Goal: Communication & Community: Share content

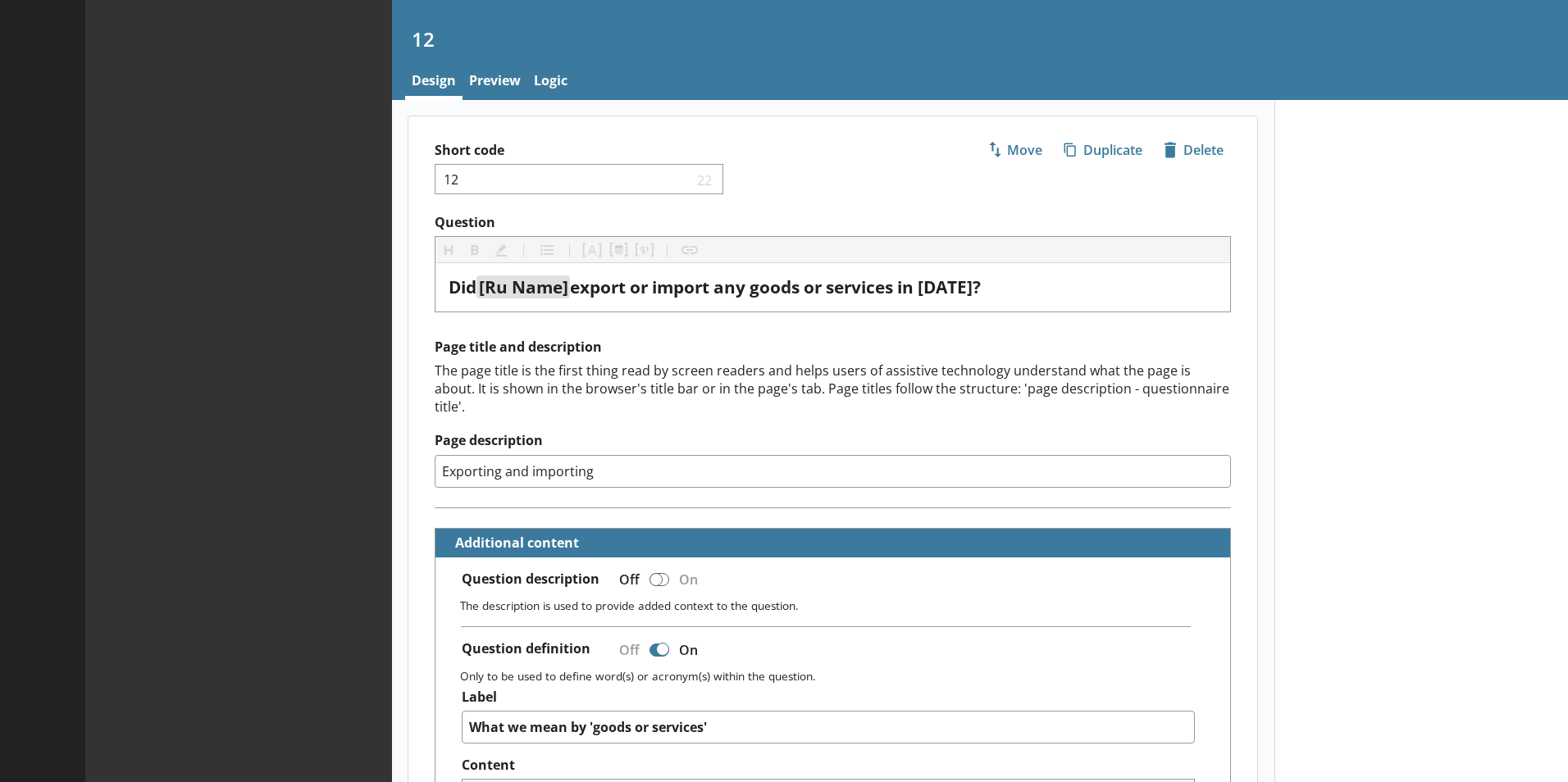
type textarea "x"
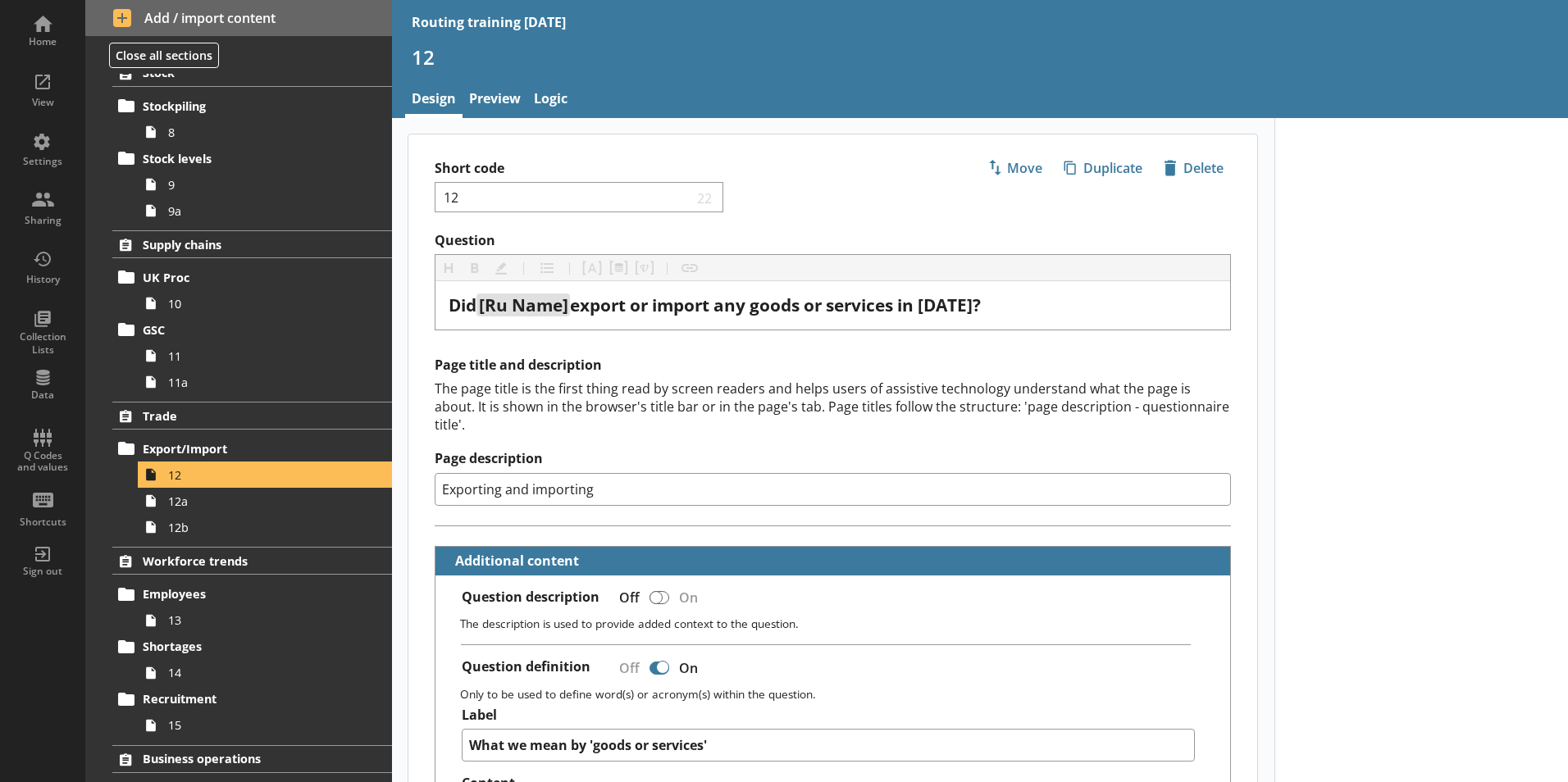
scroll to position [574, 0]
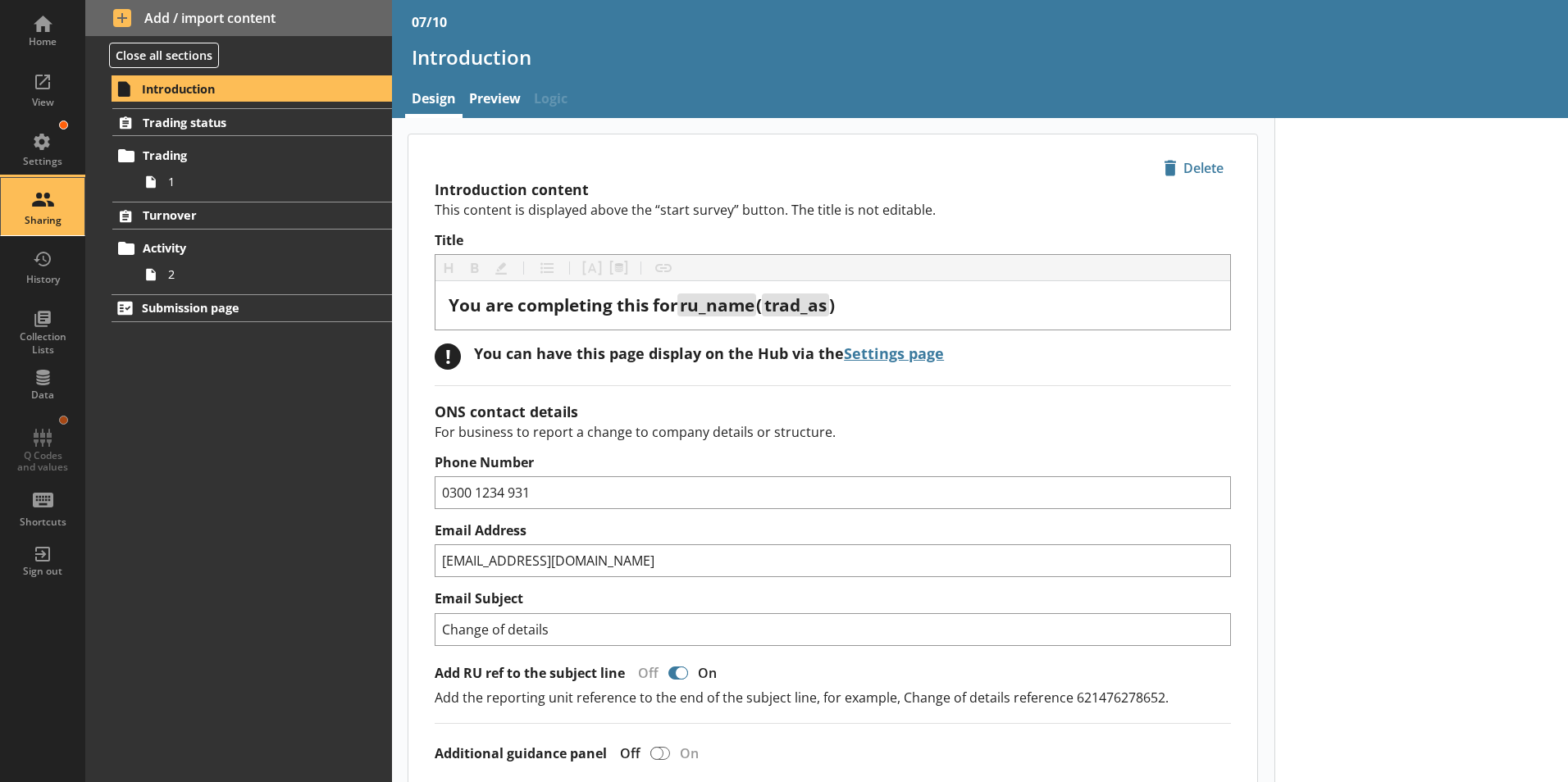
click at [44, 209] on div "Sharing" at bounding box center [43, 206] width 58 height 58
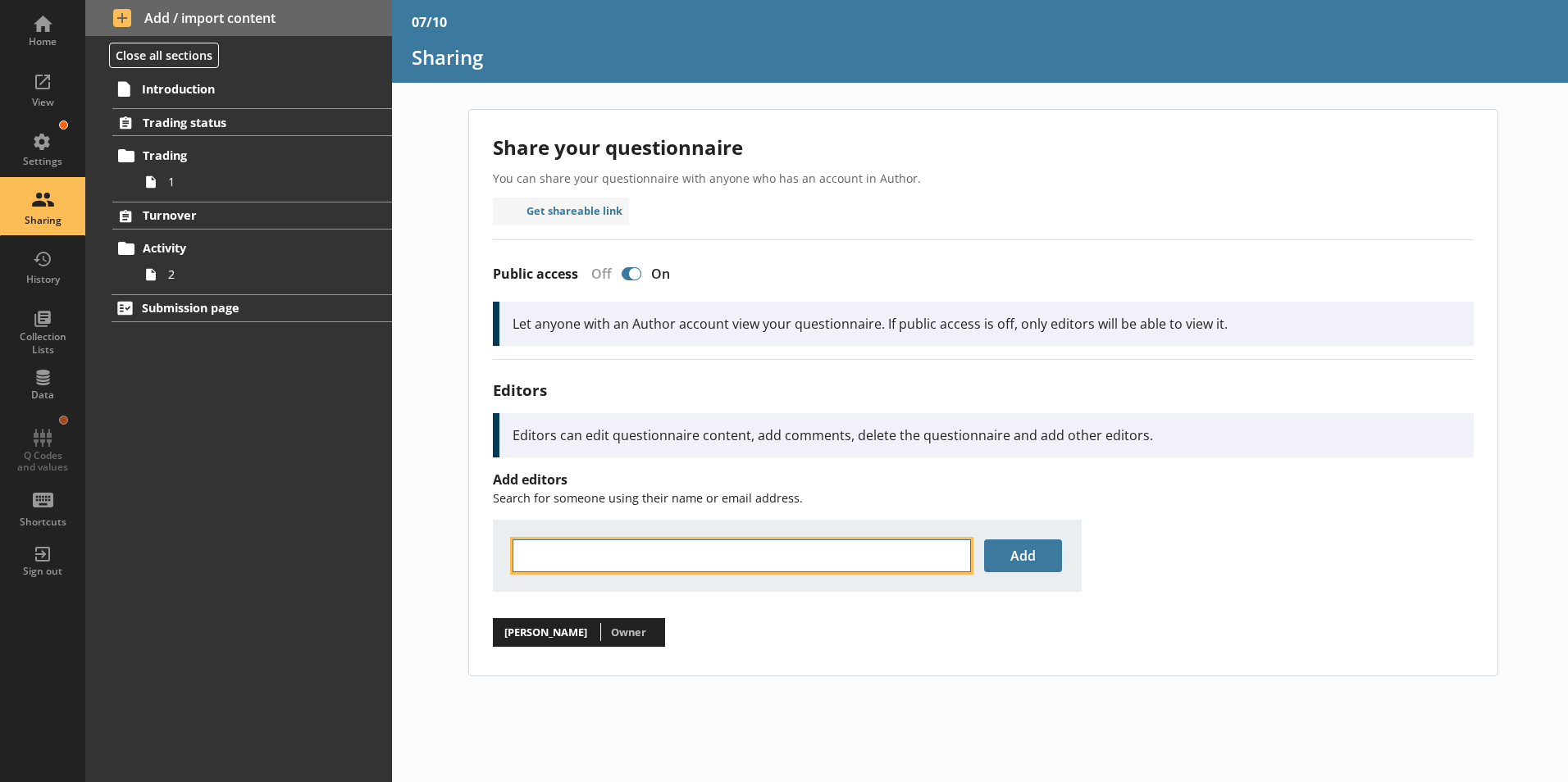
click at [596, 555] on input "text" at bounding box center [741, 556] width 458 height 33
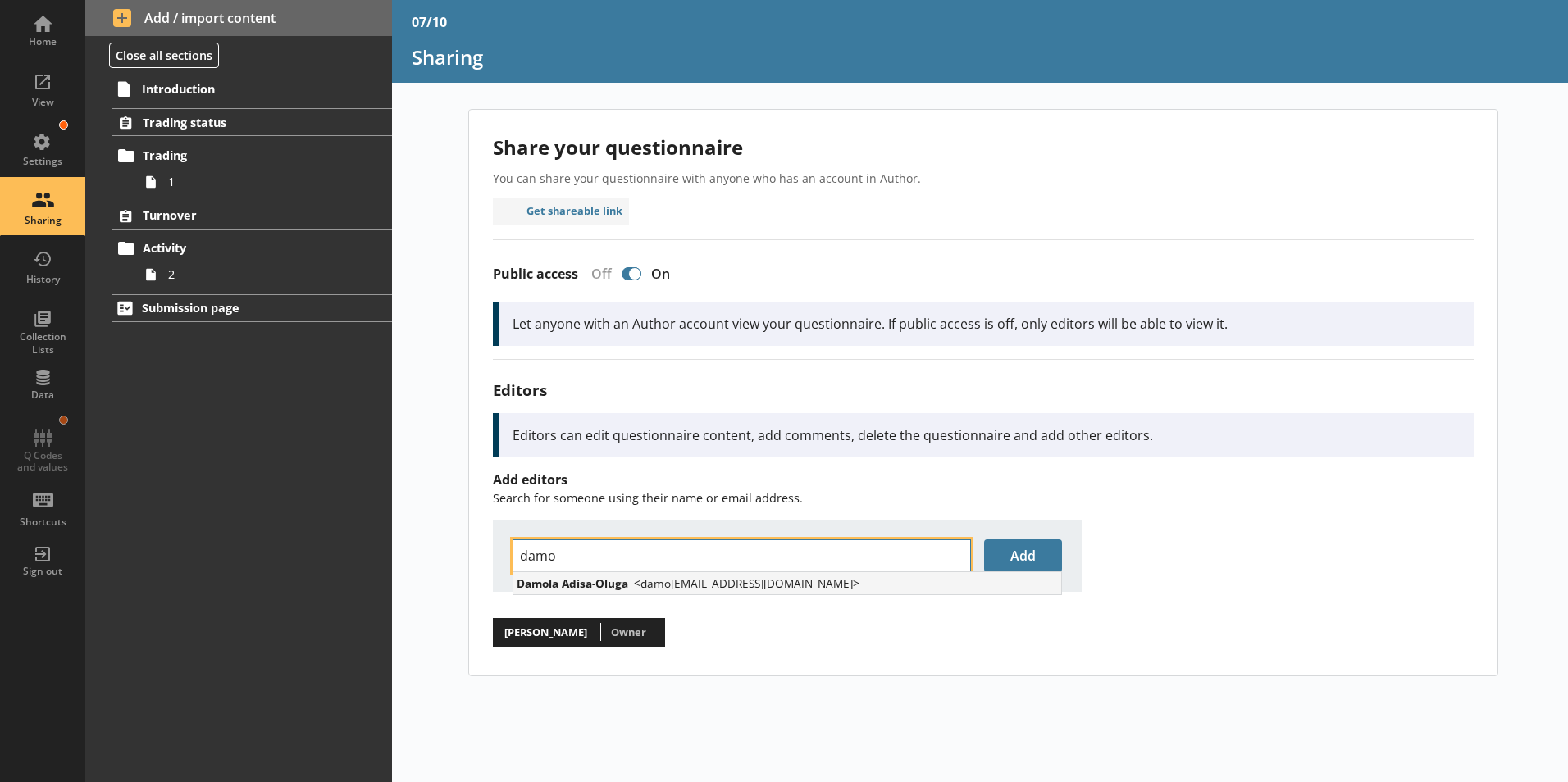
click at [627, 587] on span "Damo la Adisa-Oluga" at bounding box center [573, 583] width 112 height 16
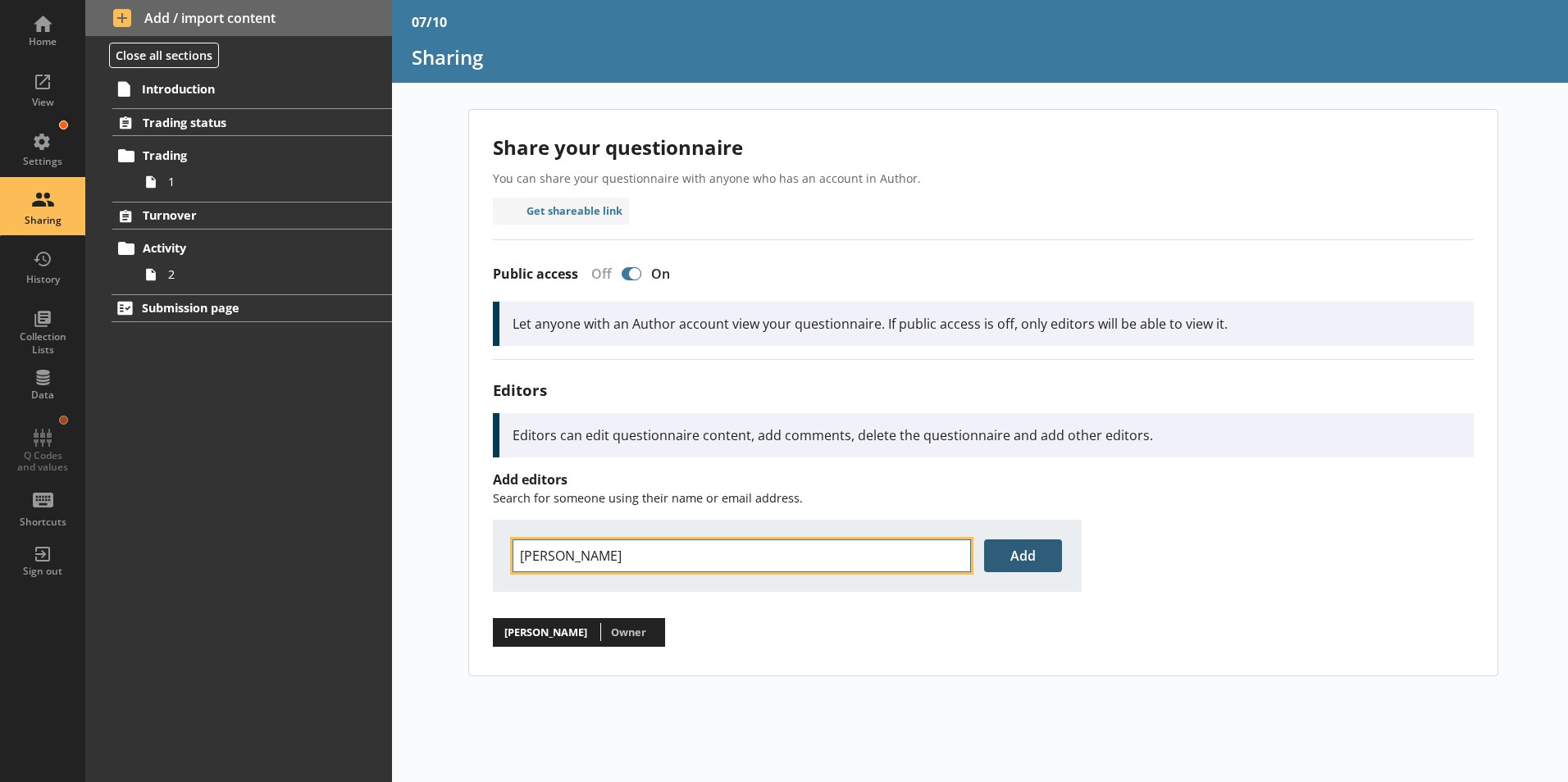
type input "Damola Adisa-Oluga"
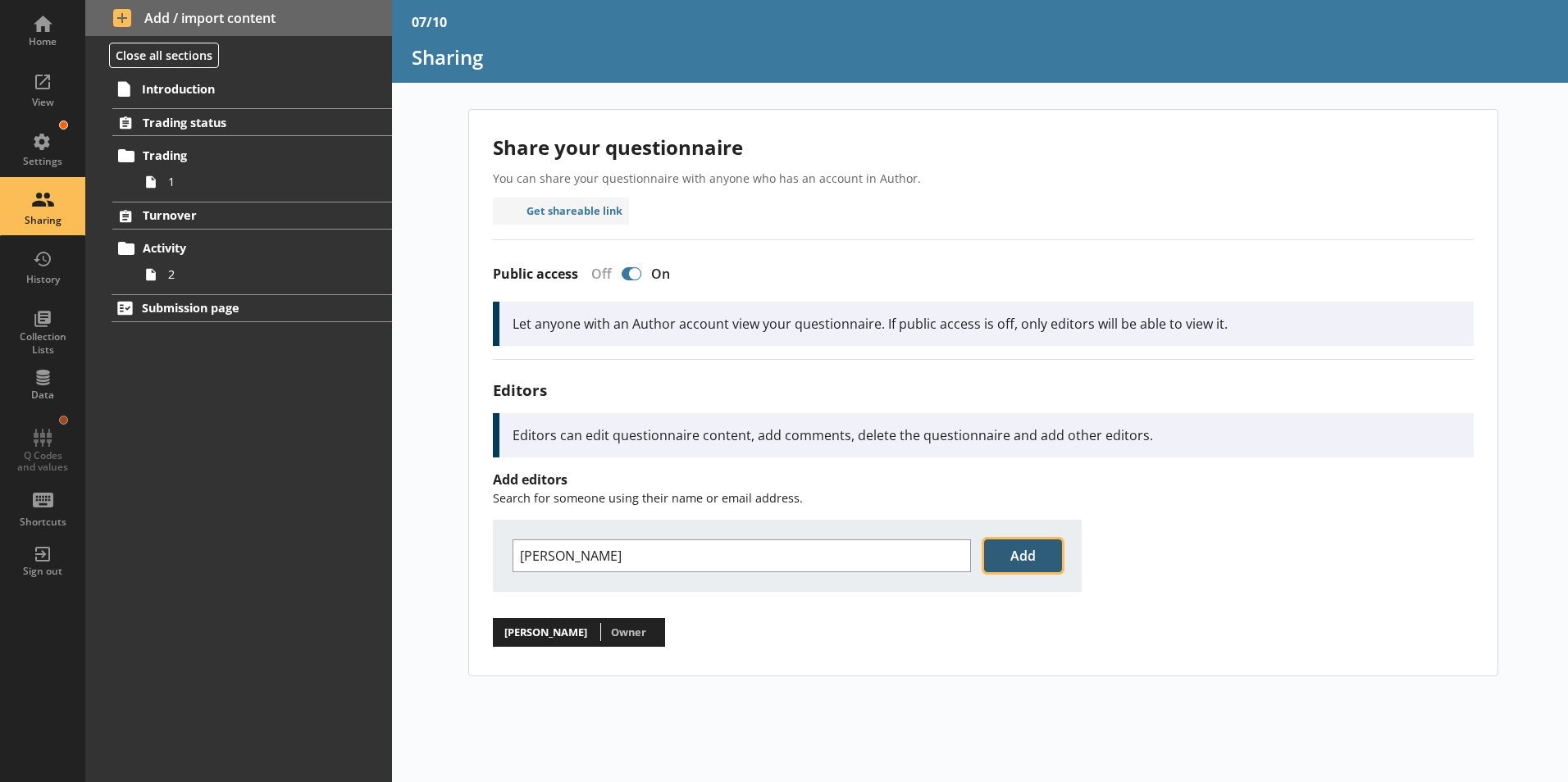
click at [1032, 555] on button "Add" at bounding box center [1023, 556] width 78 height 33
